Goal: Navigation & Orientation: Find specific page/section

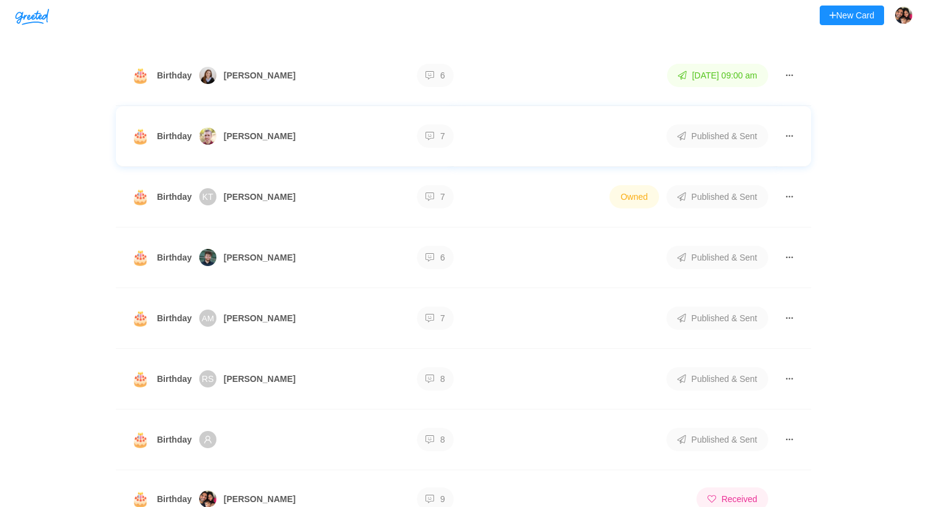
click at [349, 141] on div "🎂 Birthday Luke 7" at bounding box center [289, 136] width 316 height 17
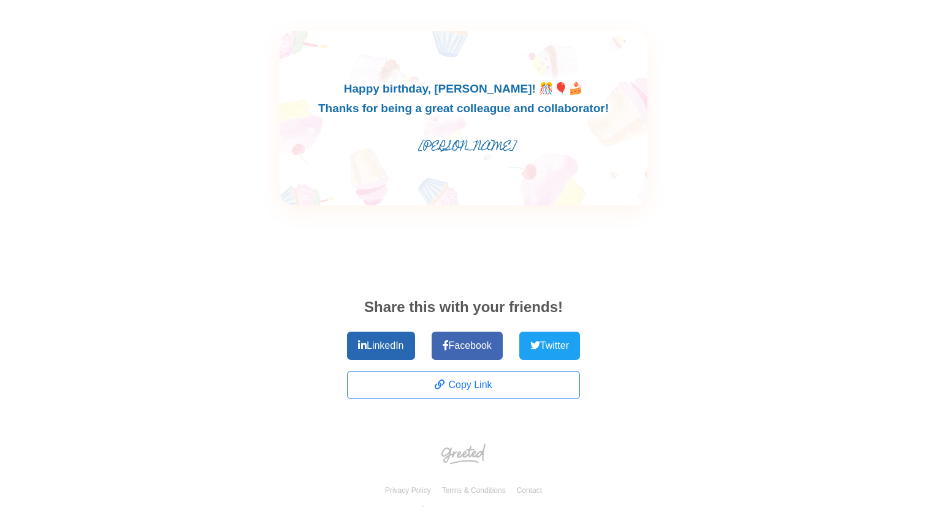
scroll to position [1872, 0]
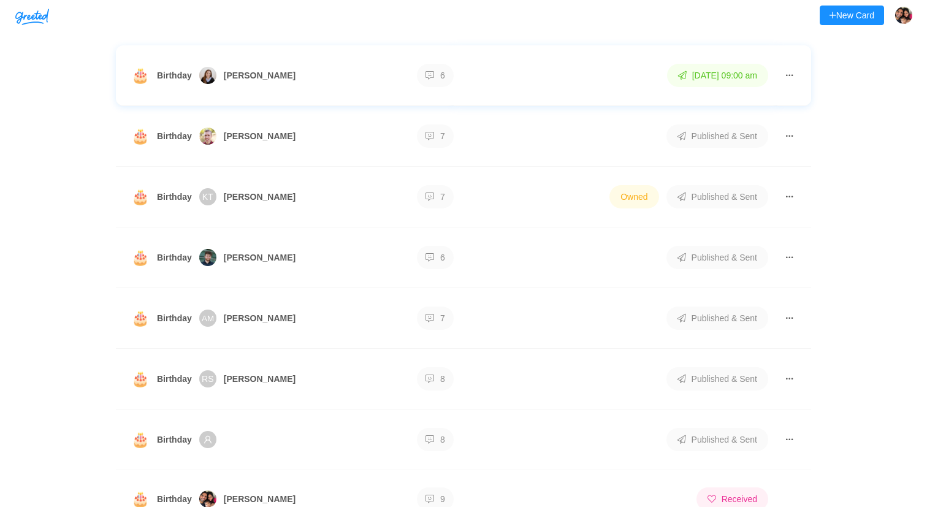
click at [328, 85] on td "🎂 Birthday [PERSON_NAME] 6" at bounding box center [285, 75] width 338 height 61
